Goal: Information Seeking & Learning: Get advice/opinions

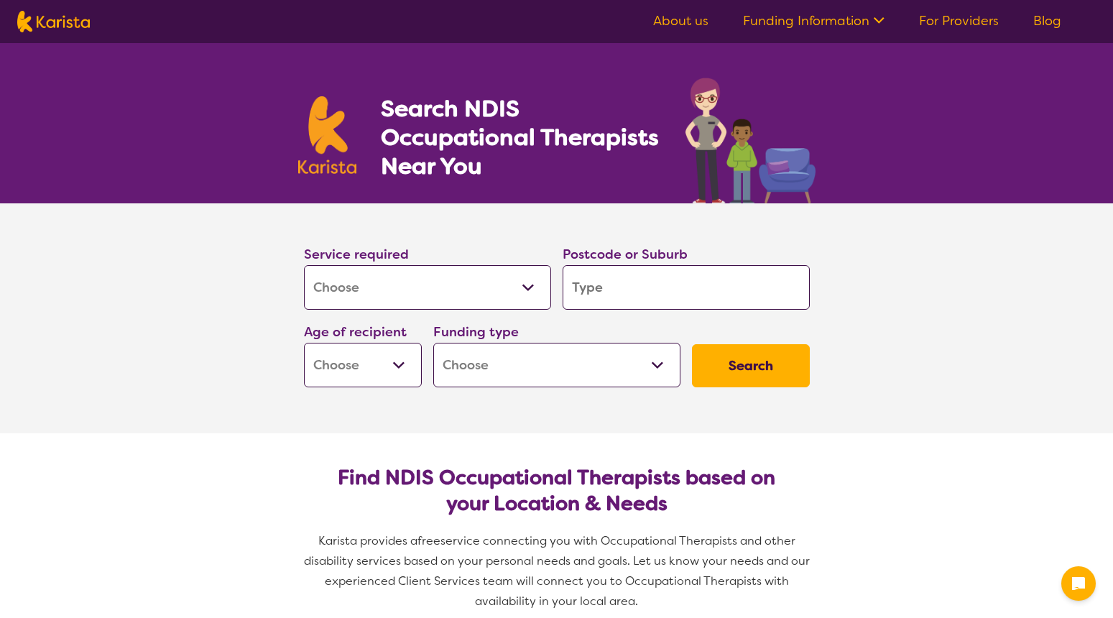
select select "[MEDICAL_DATA]"
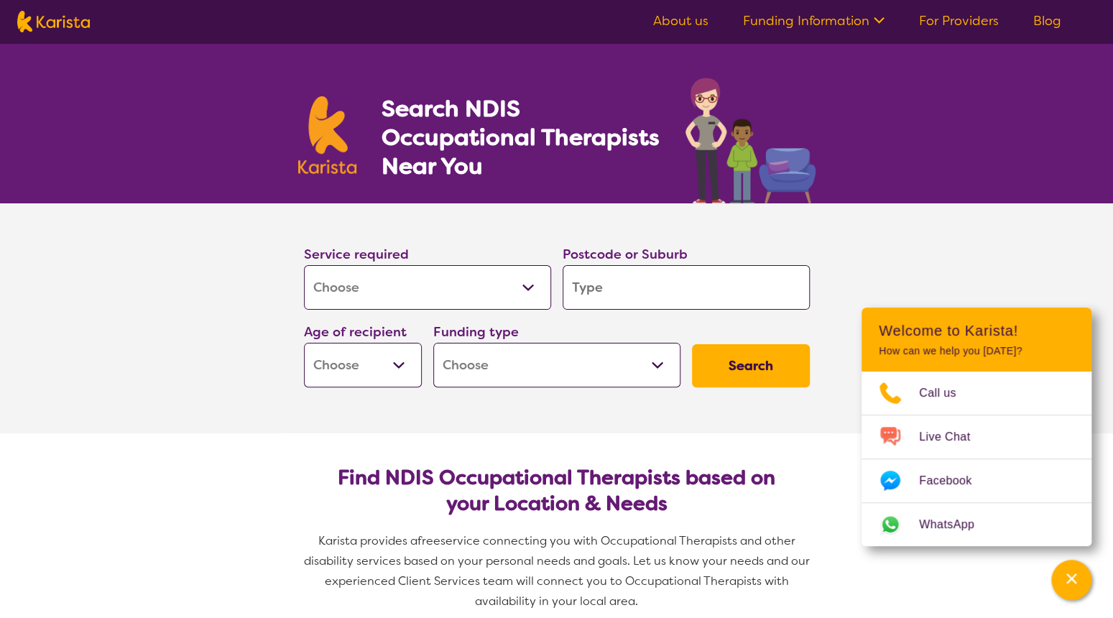
click at [585, 285] on input "search" at bounding box center [686, 287] width 247 height 45
type input "4"
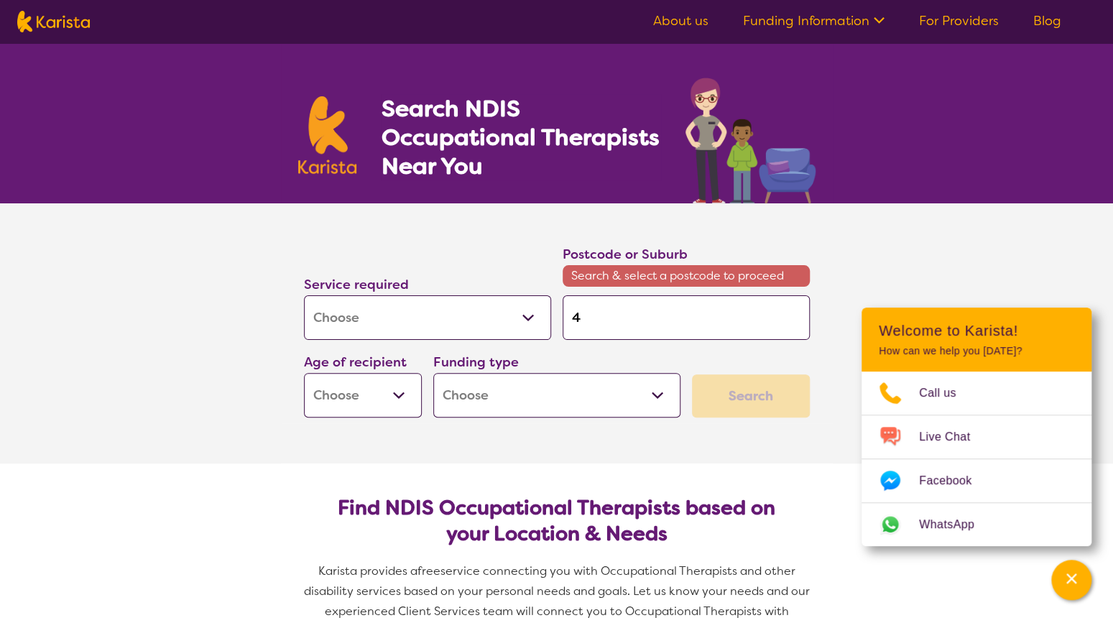
type input "40"
type input "407"
type input "4074"
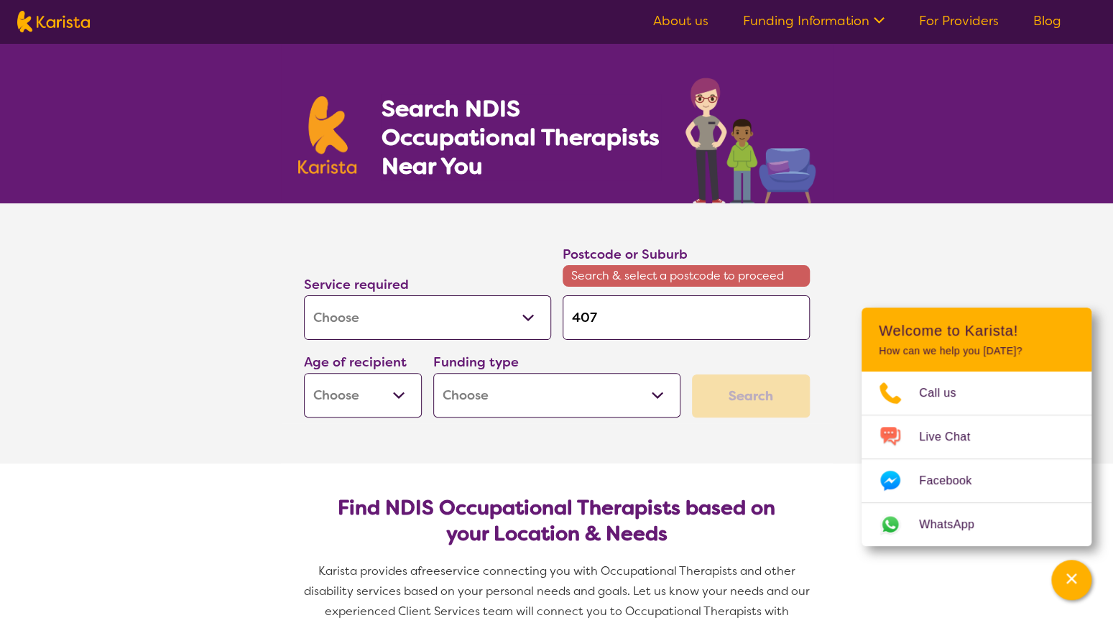
type input "4074"
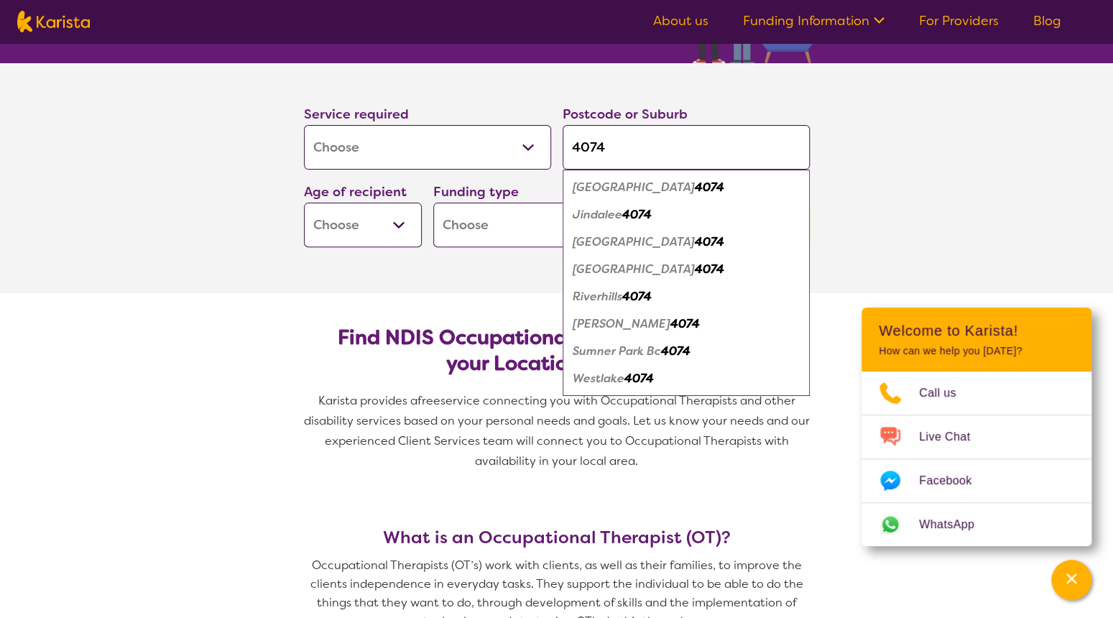
scroll to position [143, 0]
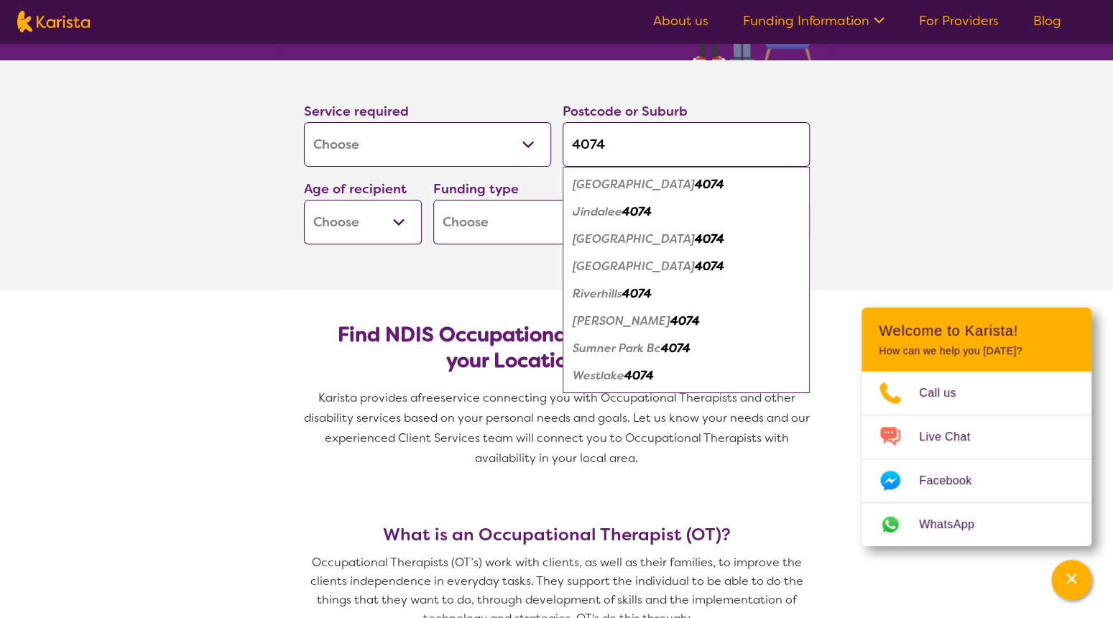
type input "4074"
click at [605, 373] on em "Westlake" at bounding box center [599, 375] width 52 height 15
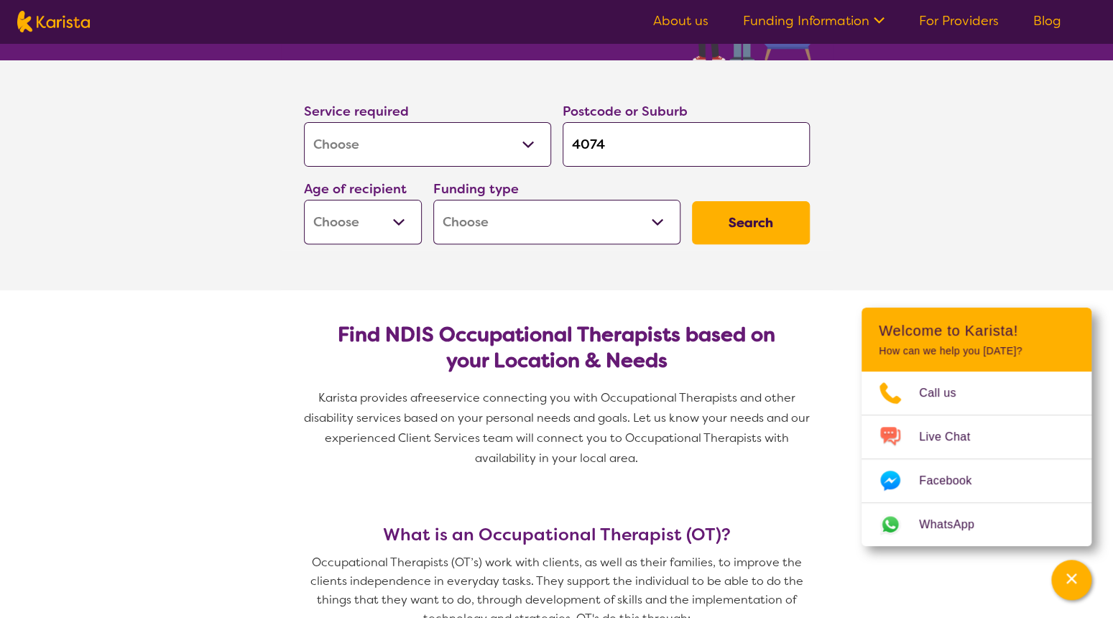
click at [404, 223] on select "Early Childhood - 0 to 9 Child - 10 to 11 Adolescent - 12 to 17 Adult - 18 to 6…" at bounding box center [363, 222] width 118 height 45
select select "AD"
click at [304, 200] on select "Early Childhood - 0 to 9 Child - 10 to 11 Adolescent - 12 to 17 Adult - 18 to 6…" at bounding box center [363, 222] width 118 height 45
select select "AD"
click at [665, 218] on select "Home Care Package (HCP) National Disability Insurance Scheme (NDIS) I don't know" at bounding box center [556, 222] width 247 height 45
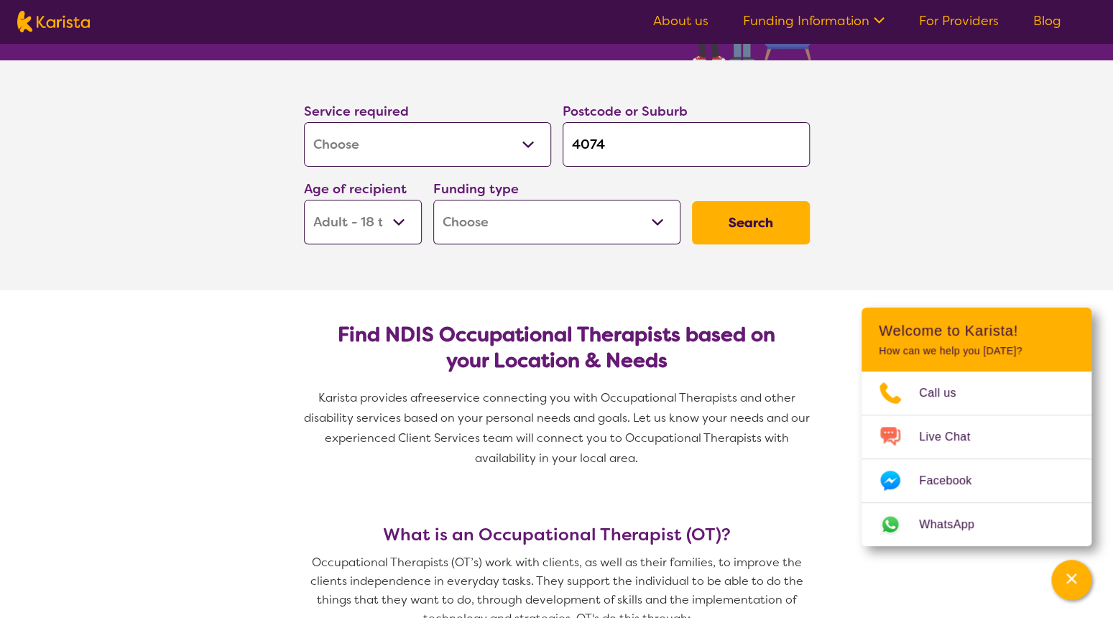
select select "NDIS"
click at [433, 200] on select "Home Care Package (HCP) National Disability Insurance Scheme (NDIS) I don't know" at bounding box center [556, 222] width 247 height 45
select select "NDIS"
click at [727, 226] on button "Search" at bounding box center [751, 222] width 118 height 43
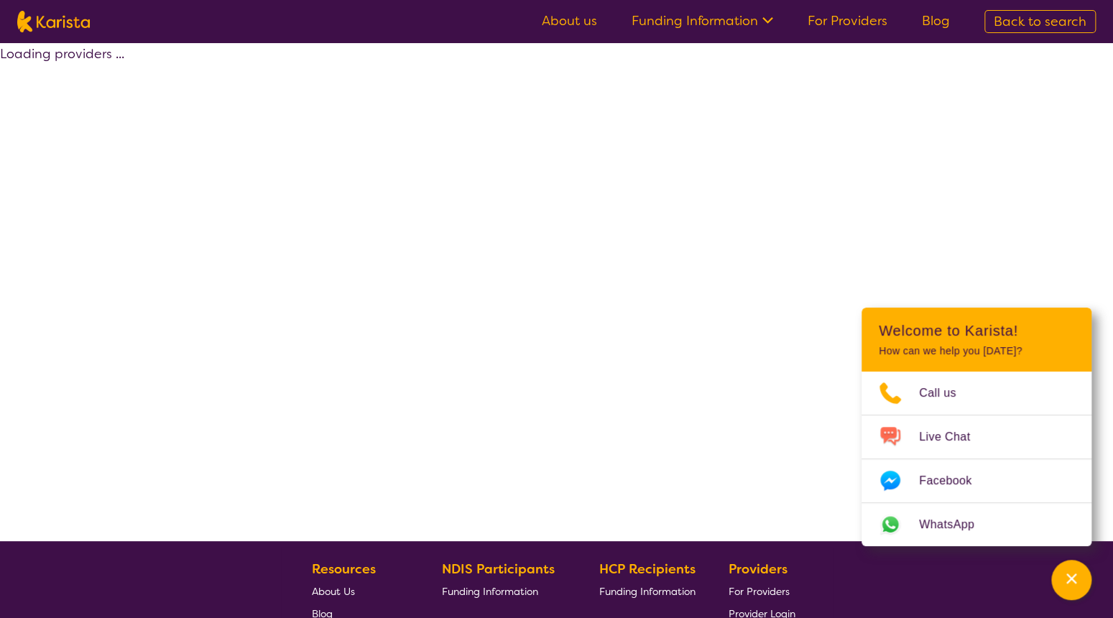
select select "by_score"
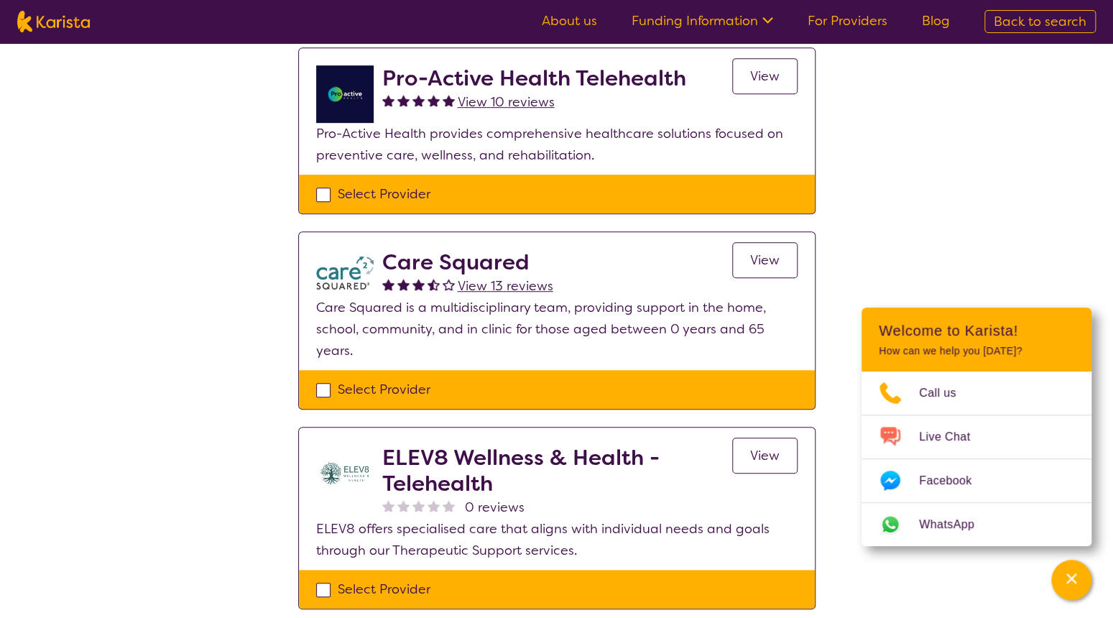
scroll to position [431, 0]
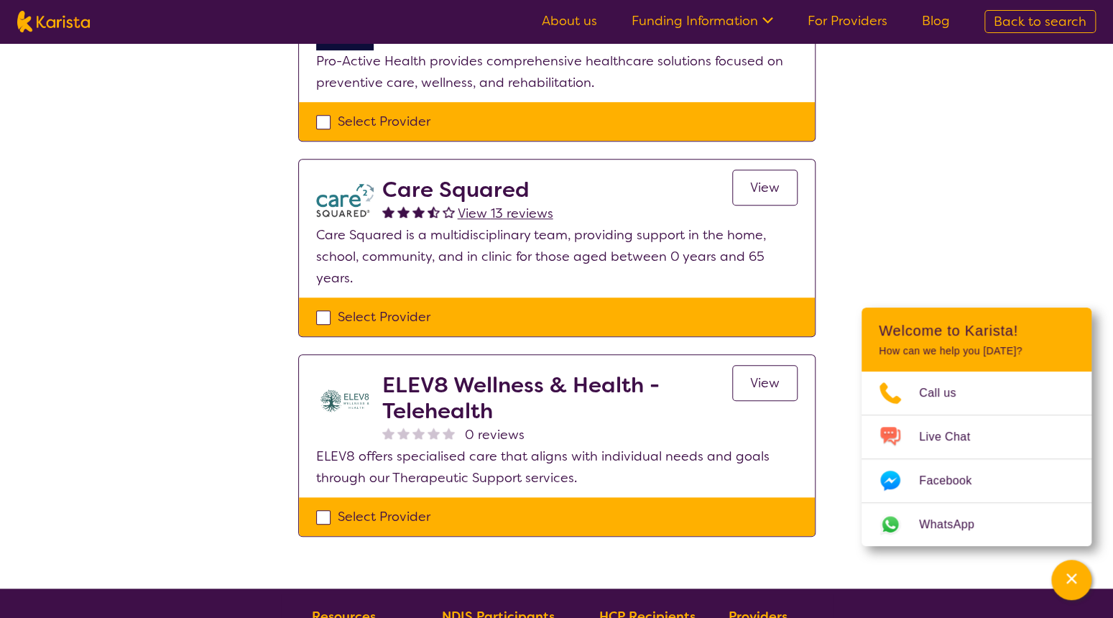
click at [502, 213] on span "View 13 reviews" at bounding box center [506, 213] width 96 height 17
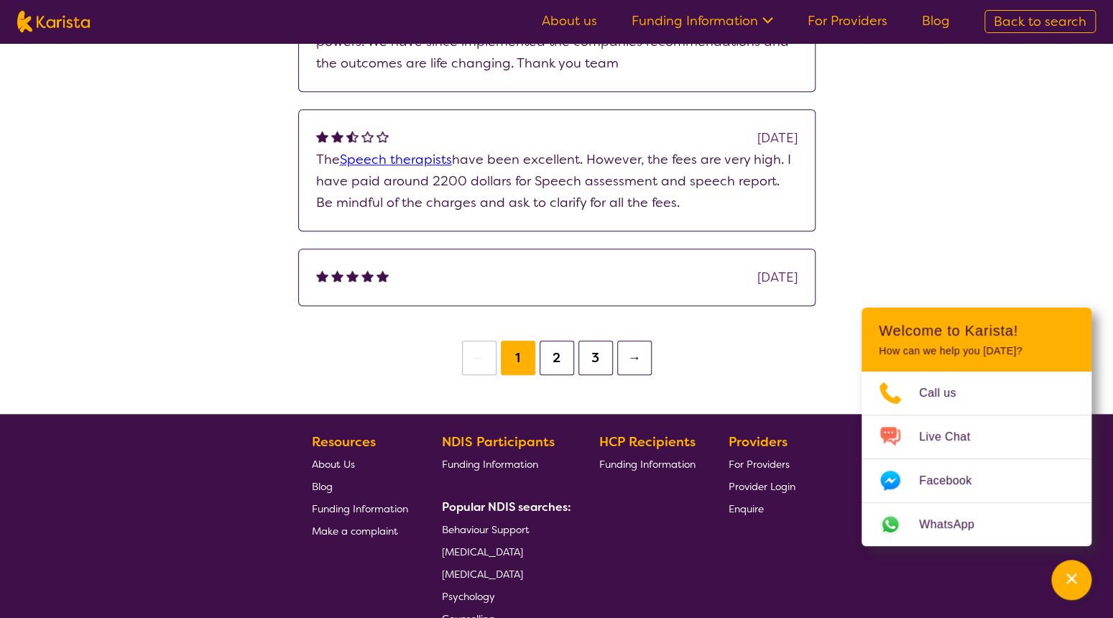
scroll to position [646, 0]
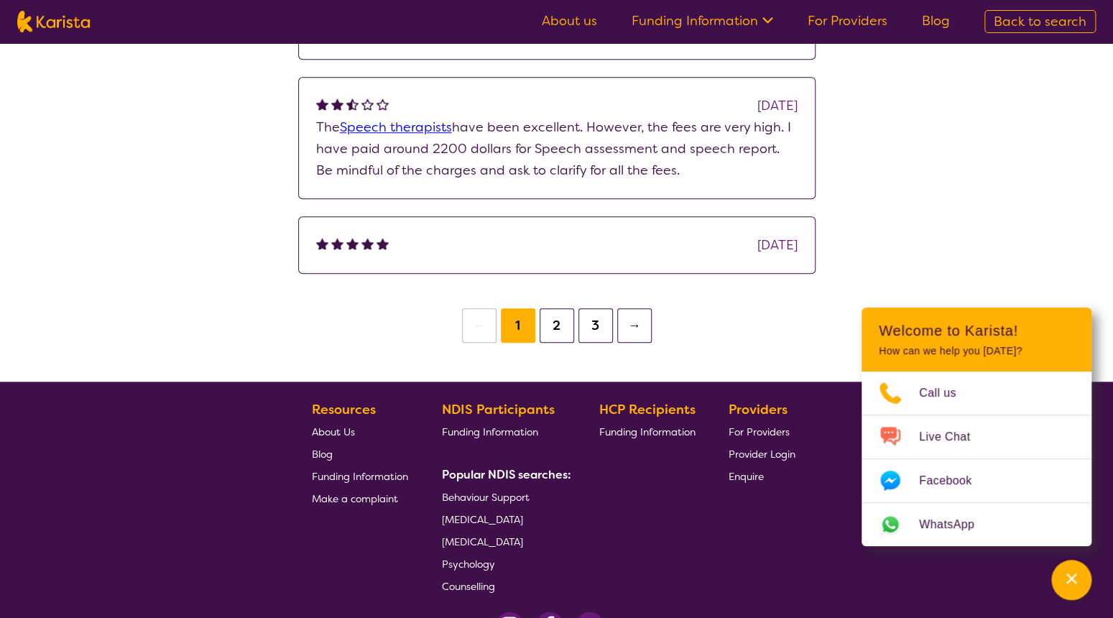
click at [566, 326] on button "2" at bounding box center [557, 325] width 34 height 34
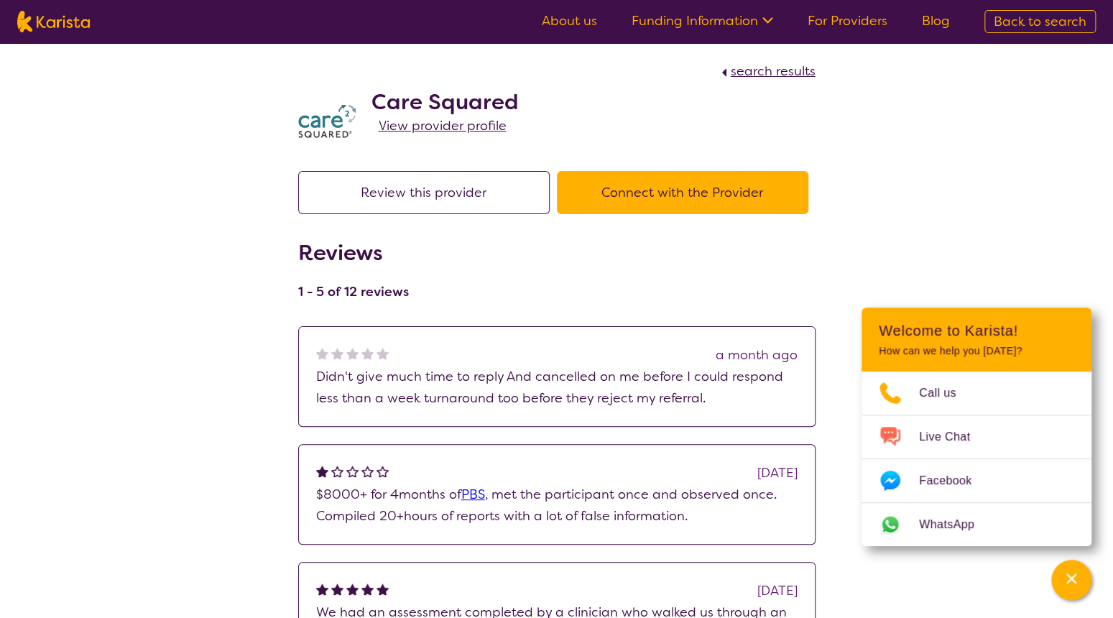
scroll to position [269, 0]
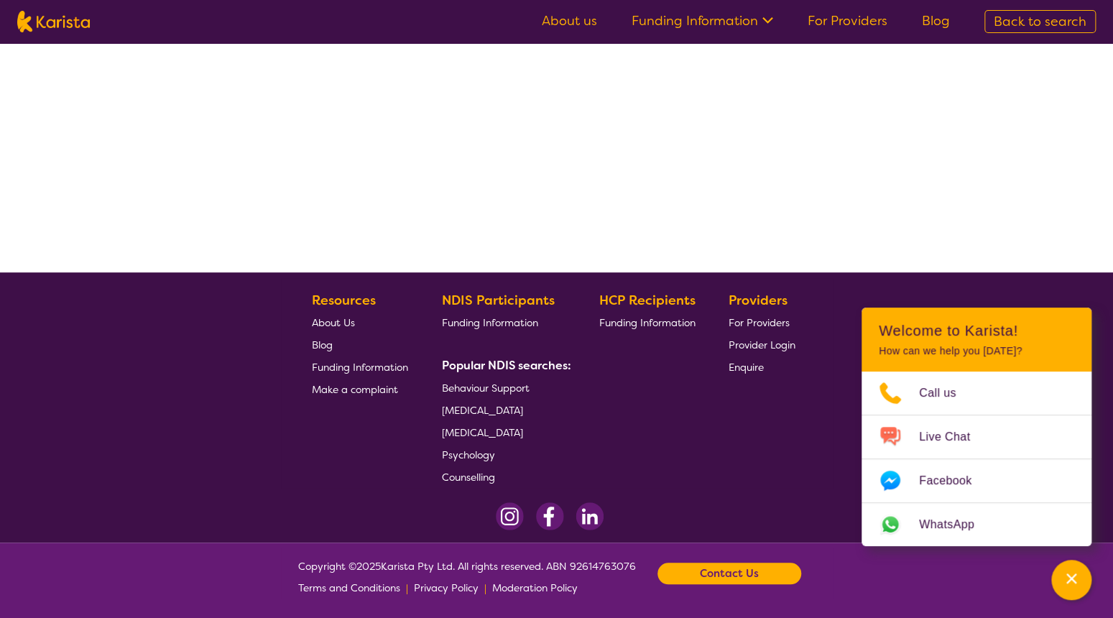
select select "by_score"
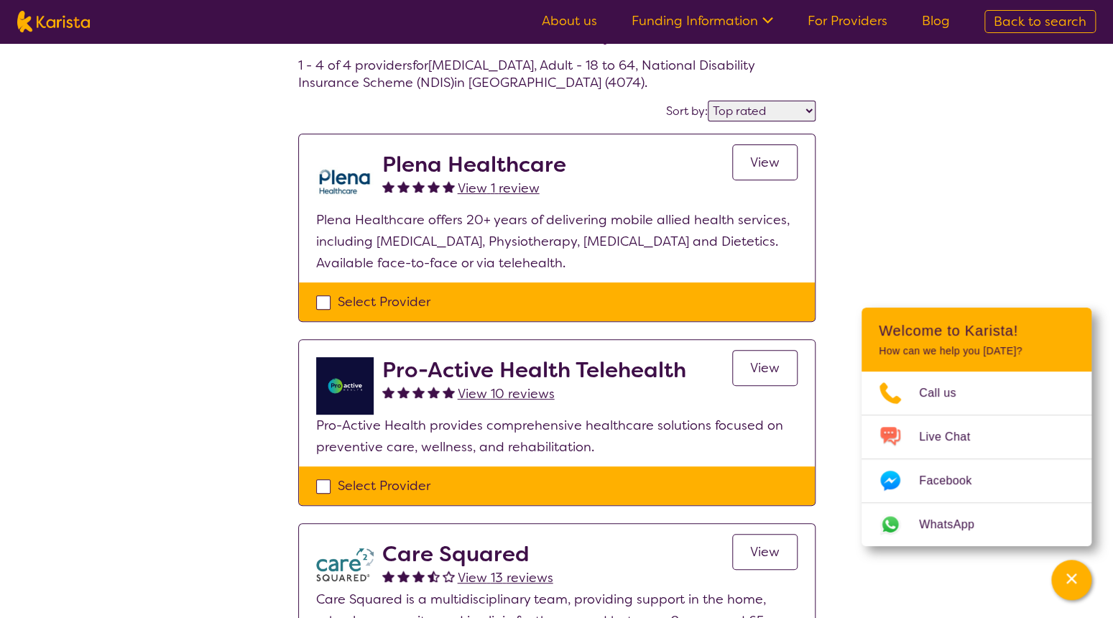
scroll to position [0, 0]
